Goal: Task Accomplishment & Management: Manage account settings

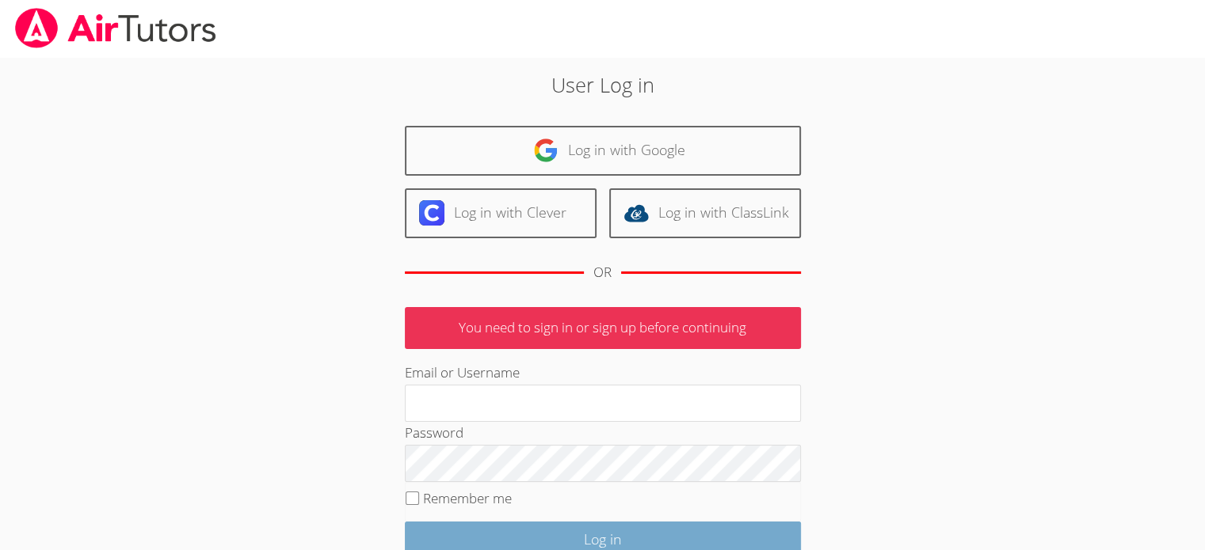
type input "[EMAIL_ADDRESS][DOMAIN_NAME]"
click at [596, 538] on input "Log in" at bounding box center [603, 540] width 396 height 37
